Goal: Task Accomplishment & Management: Manage account settings

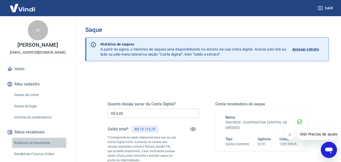
click at [34, 142] on link "Relatório de Recebíveis" at bounding box center [40, 142] width 57 height 10
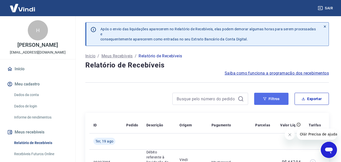
click at [270, 100] on button "Filtros" at bounding box center [271, 99] width 34 height 12
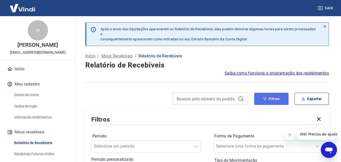
click at [273, 98] on button "Filtros" at bounding box center [271, 99] width 34 height 12
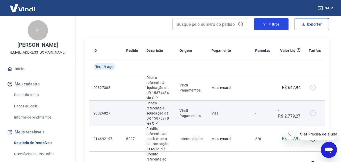
scroll to position [76, 0]
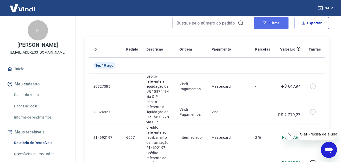
click at [267, 19] on button "Filtros" at bounding box center [271, 23] width 34 height 12
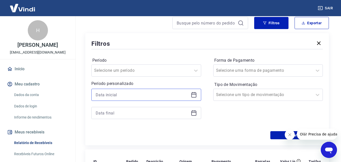
click at [124, 94] on input at bounding box center [142, 95] width 93 height 8
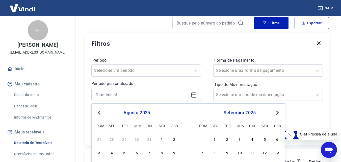
click at [101, 114] on button "Previous Month" at bounding box center [99, 112] width 6 height 6
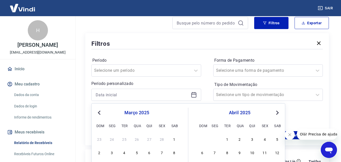
click at [101, 114] on button "Previous Month" at bounding box center [99, 112] width 6 height 6
click at [97, 113] on button "Previous Month" at bounding box center [99, 112] width 6 height 6
click at [136, 139] on div "1" at bounding box center [137, 139] width 6 height 6
type input "[DATE]"
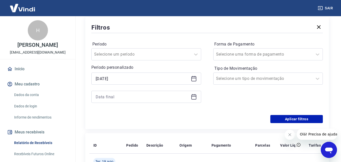
scroll to position [101, 0]
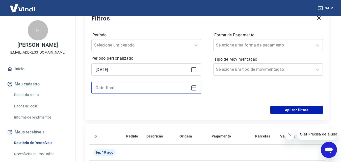
click at [124, 86] on input at bounding box center [142, 88] width 93 height 8
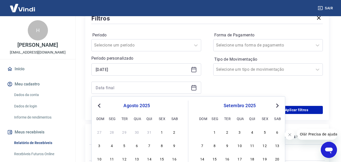
click at [100, 105] on span "Previous Month" at bounding box center [100, 105] width 0 height 6
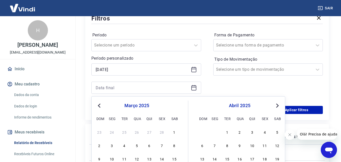
click at [100, 105] on span "Previous Month" at bounding box center [100, 105] width 0 height 6
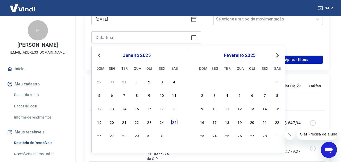
scroll to position [151, 0]
click at [162, 134] on div "31" at bounding box center [162, 135] width 6 height 6
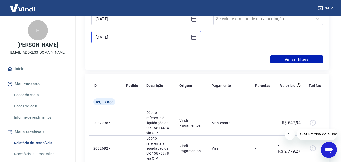
click at [167, 37] on input "[DATE]" at bounding box center [142, 37] width 93 height 8
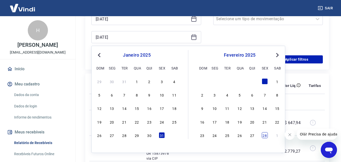
click at [263, 135] on div "28" at bounding box center [264, 135] width 6 height 6
type input "[DATE]"
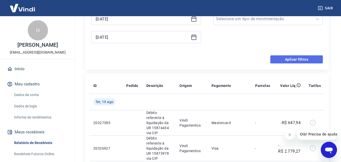
click at [294, 59] on button "Aplicar filtros" at bounding box center [296, 59] width 52 height 8
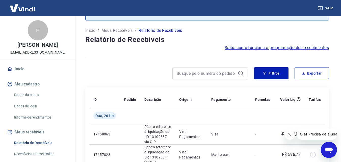
scroll to position [25, 0]
click at [310, 75] on button "Exportar" at bounding box center [311, 73] width 34 height 12
type input "[DATE]"
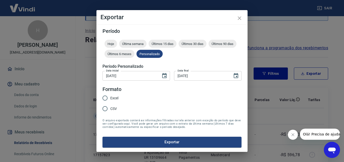
click at [116, 100] on span "Excel" at bounding box center [114, 97] width 8 height 5
click at [110, 100] on input "Excel" at bounding box center [105, 98] width 11 height 11
radio input "true"
click at [165, 142] on button "Exportar" at bounding box center [172, 141] width 139 height 11
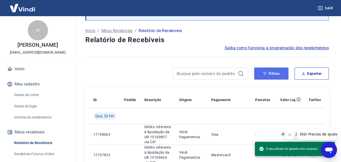
click at [267, 72] on button "Filtros" at bounding box center [271, 73] width 34 height 12
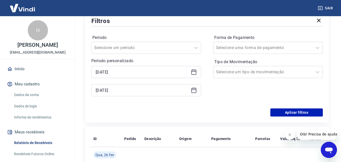
scroll to position [101, 0]
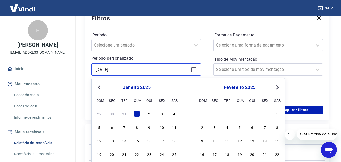
click at [149, 67] on input "[DATE]" at bounding box center [142, 70] width 93 height 8
click at [278, 86] on button "Next Month" at bounding box center [277, 87] width 6 height 6
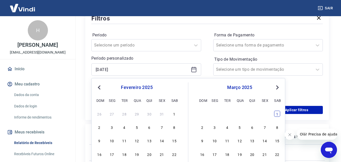
click at [279, 113] on div "1" at bounding box center [277, 113] width 6 height 6
type input "[DATE]"
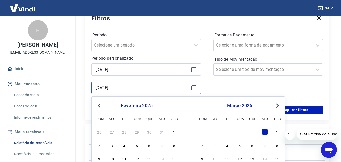
click at [136, 86] on input "[DATE]" at bounding box center [142, 88] width 93 height 8
click at [277, 105] on span "Next Month" at bounding box center [277, 105] width 0 height 6
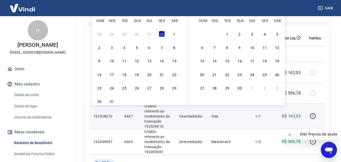
scroll to position [202, 0]
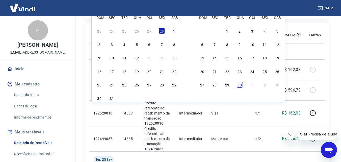
click at [241, 84] on div "30" at bounding box center [239, 84] width 6 height 6
type input "[DATE]"
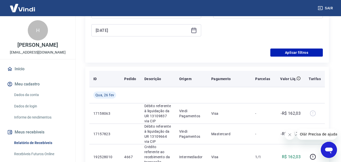
scroll to position [151, 0]
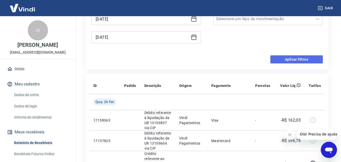
click at [295, 58] on button "Aplicar filtros" at bounding box center [296, 59] width 52 height 8
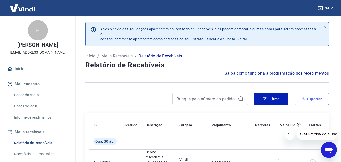
click at [317, 100] on button "Exportar" at bounding box center [311, 99] width 34 height 12
type input "[DATE]"
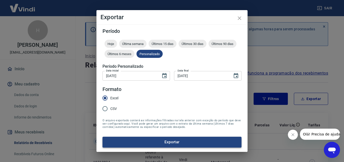
click at [187, 143] on button "Exportar" at bounding box center [172, 141] width 139 height 11
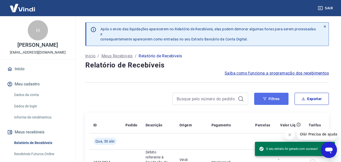
click at [277, 100] on button "Filtros" at bounding box center [271, 99] width 34 height 12
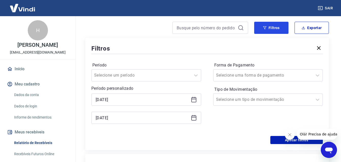
scroll to position [76, 0]
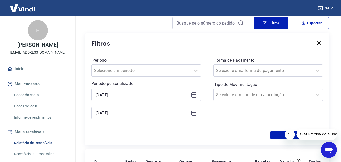
click at [195, 94] on icon at bounding box center [193, 94] width 5 height 1
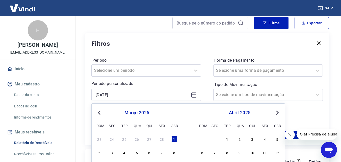
click at [278, 111] on button "Next Month" at bounding box center [277, 112] width 6 height 6
click at [252, 138] on div "1" at bounding box center [252, 139] width 6 height 6
type input "[DATE]"
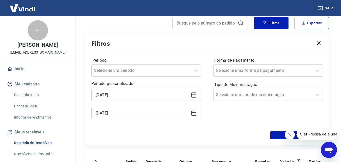
click at [193, 114] on icon at bounding box center [194, 113] width 6 height 6
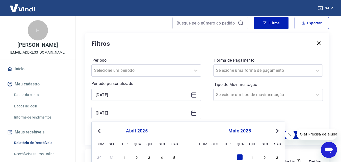
click at [277, 130] on span "Next Month" at bounding box center [277, 131] width 0 height 6
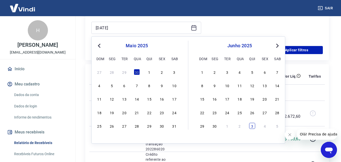
scroll to position [176, 0]
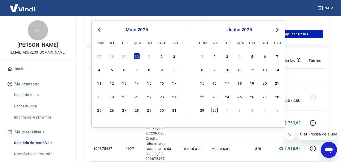
click at [215, 111] on div "30" at bounding box center [214, 110] width 6 height 6
type input "[DATE]"
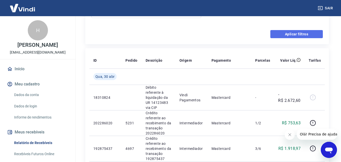
click at [292, 35] on button "Aplicar filtros" at bounding box center [296, 34] width 52 height 8
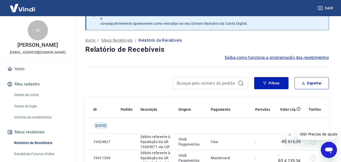
scroll to position [176, 0]
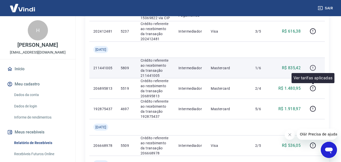
click at [312, 72] on button "button" at bounding box center [312, 68] width 8 height 8
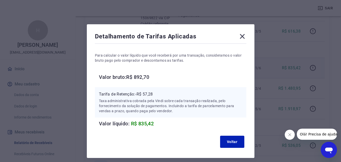
click at [242, 33] on icon at bounding box center [242, 36] width 8 height 8
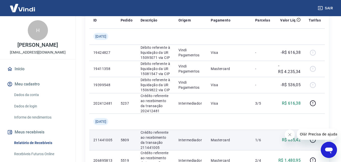
scroll to position [0, 0]
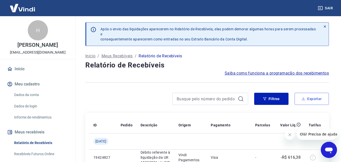
click at [314, 97] on button "Exportar" at bounding box center [311, 99] width 34 height 12
type input "[DATE]"
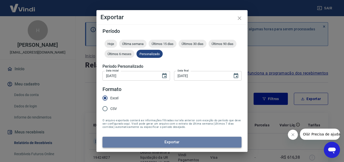
click at [161, 141] on button "Exportar" at bounding box center [172, 141] width 139 height 11
